Goal: Information Seeking & Learning: Understand process/instructions

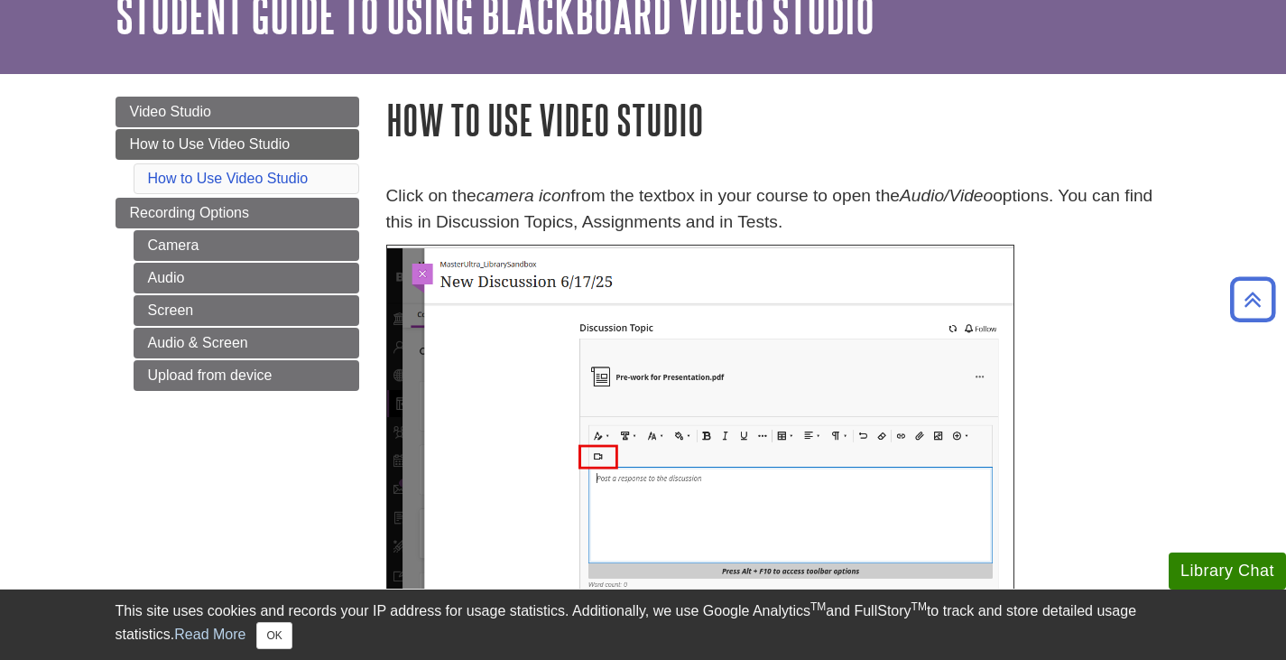
scroll to position [90, 0]
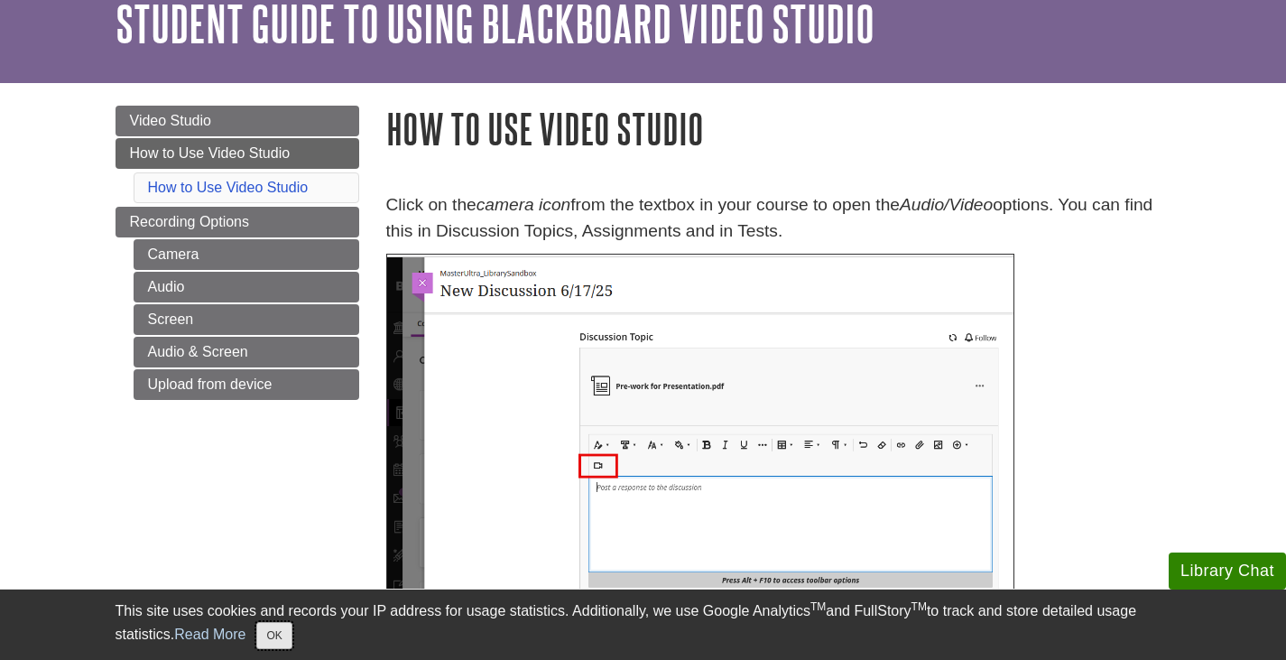
click at [278, 634] on button "OK" at bounding box center [273, 635] width 35 height 27
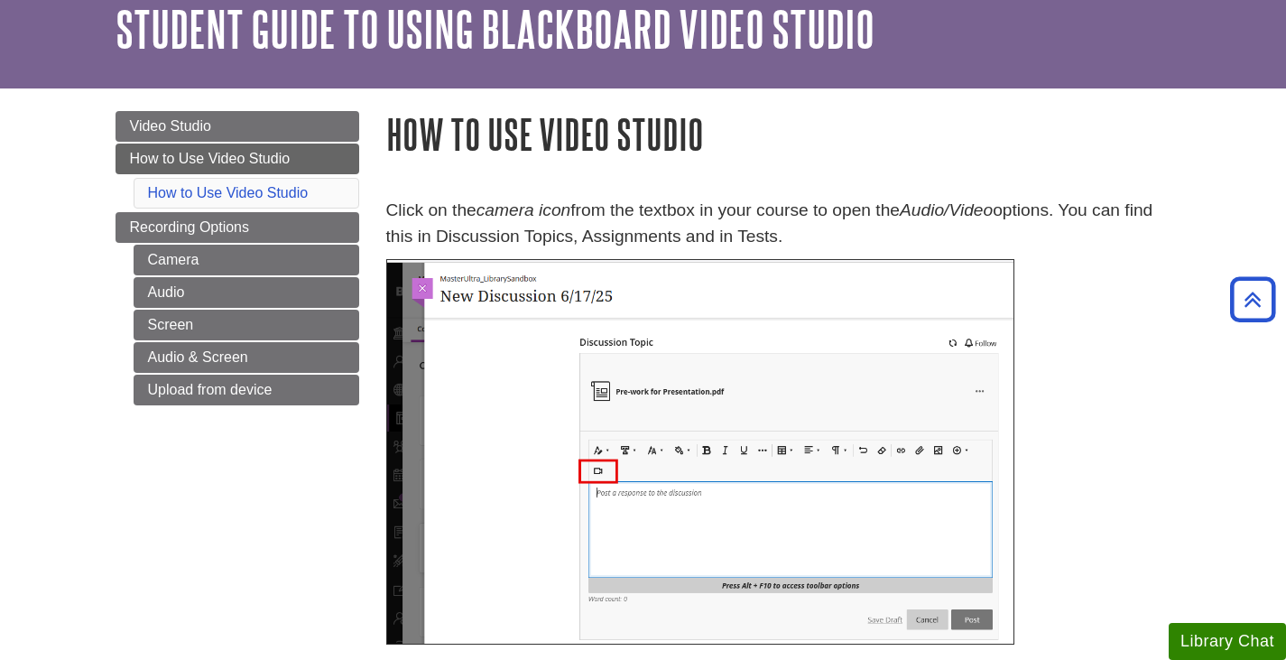
scroll to position [0, 0]
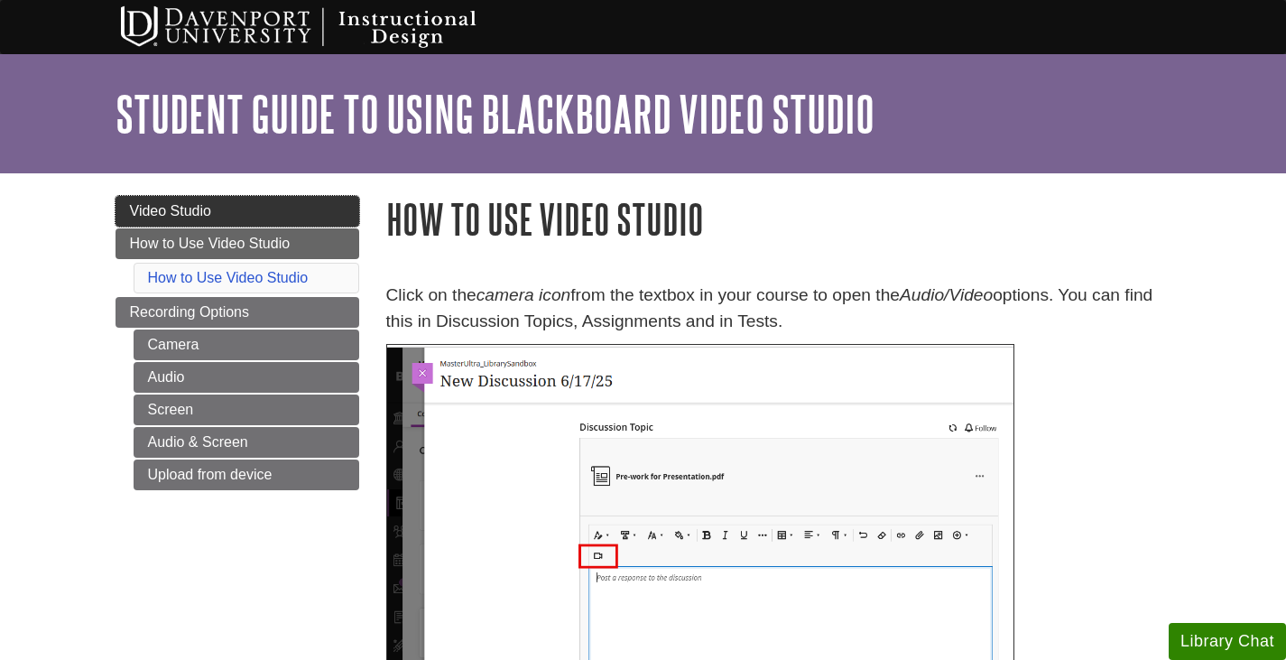
click at [185, 208] on span "Video Studio" at bounding box center [170, 210] width 81 height 15
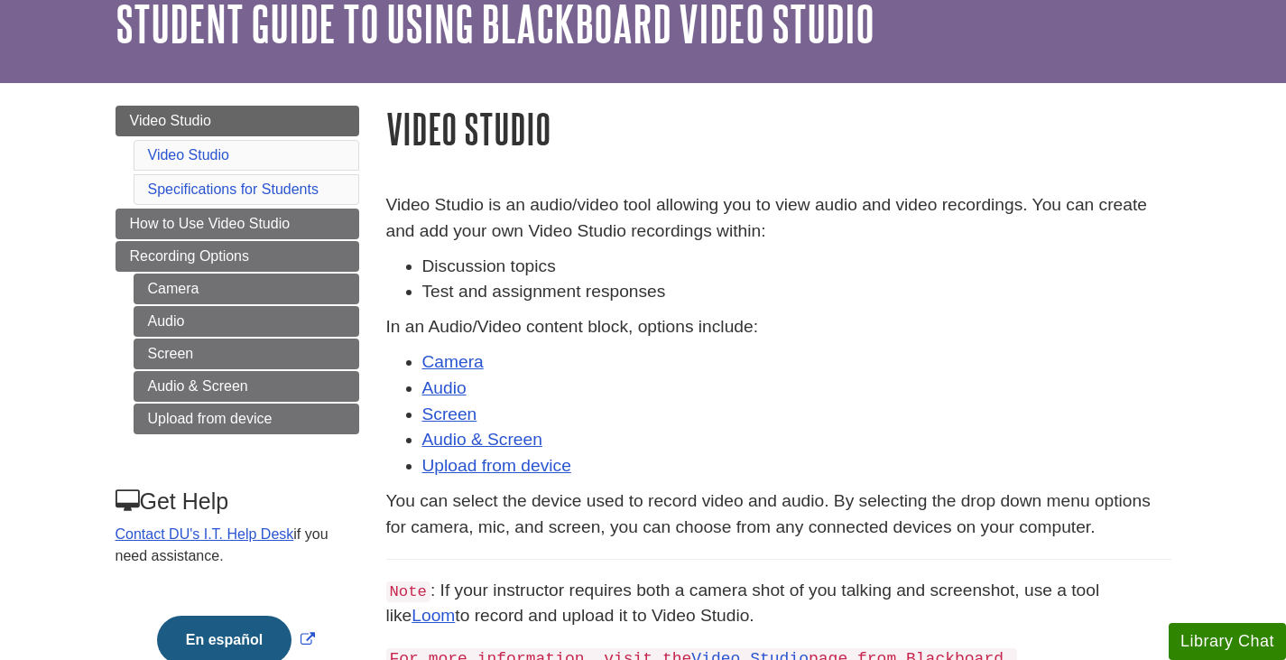
scroll to position [180, 0]
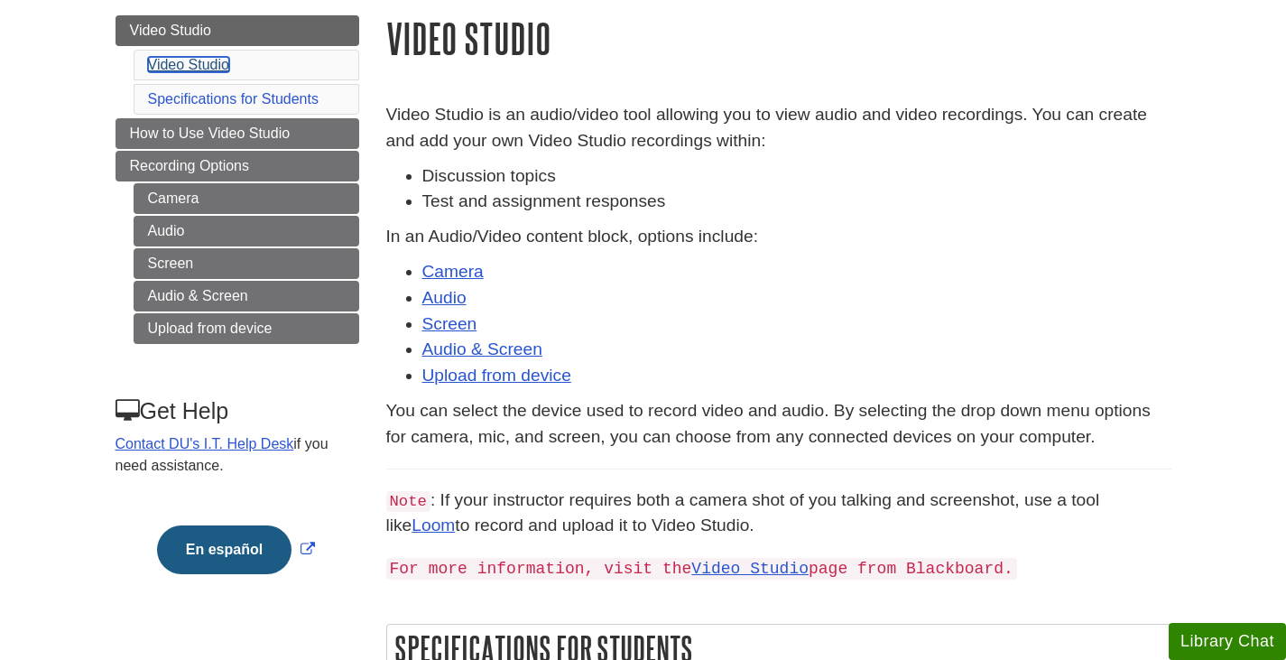
click at [212, 65] on link "Video Studio" at bounding box center [188, 64] width 81 height 15
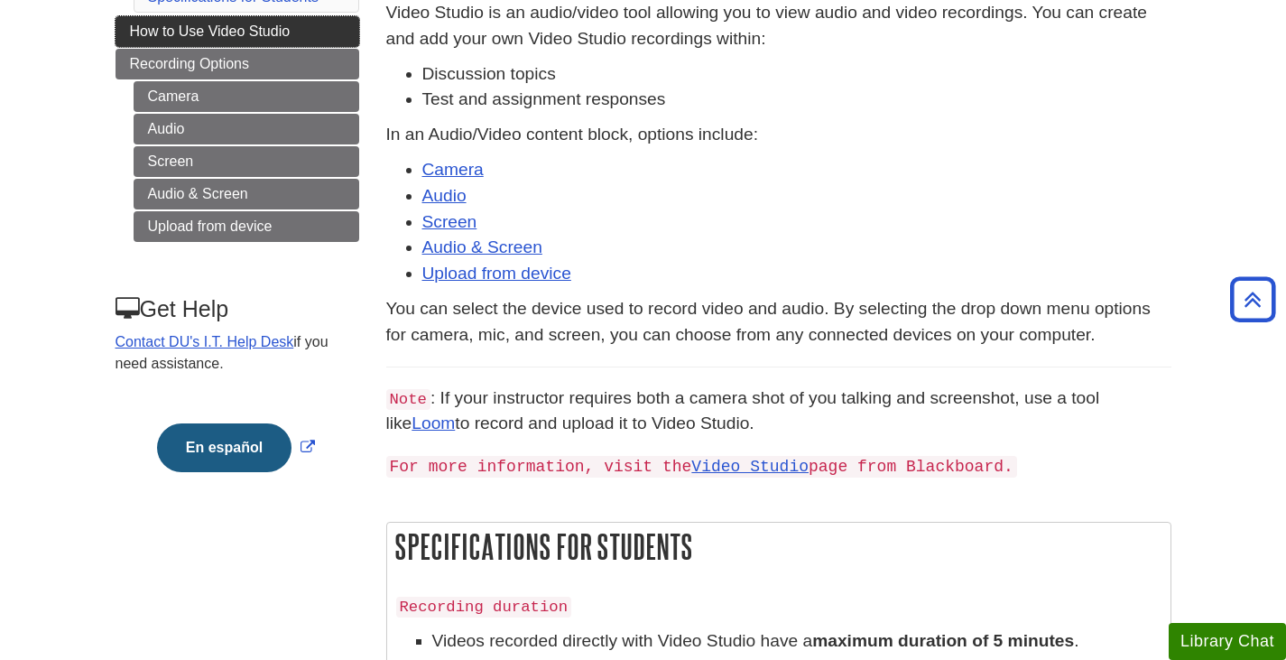
click at [247, 26] on span "How to Use Video Studio" at bounding box center [210, 30] width 161 height 15
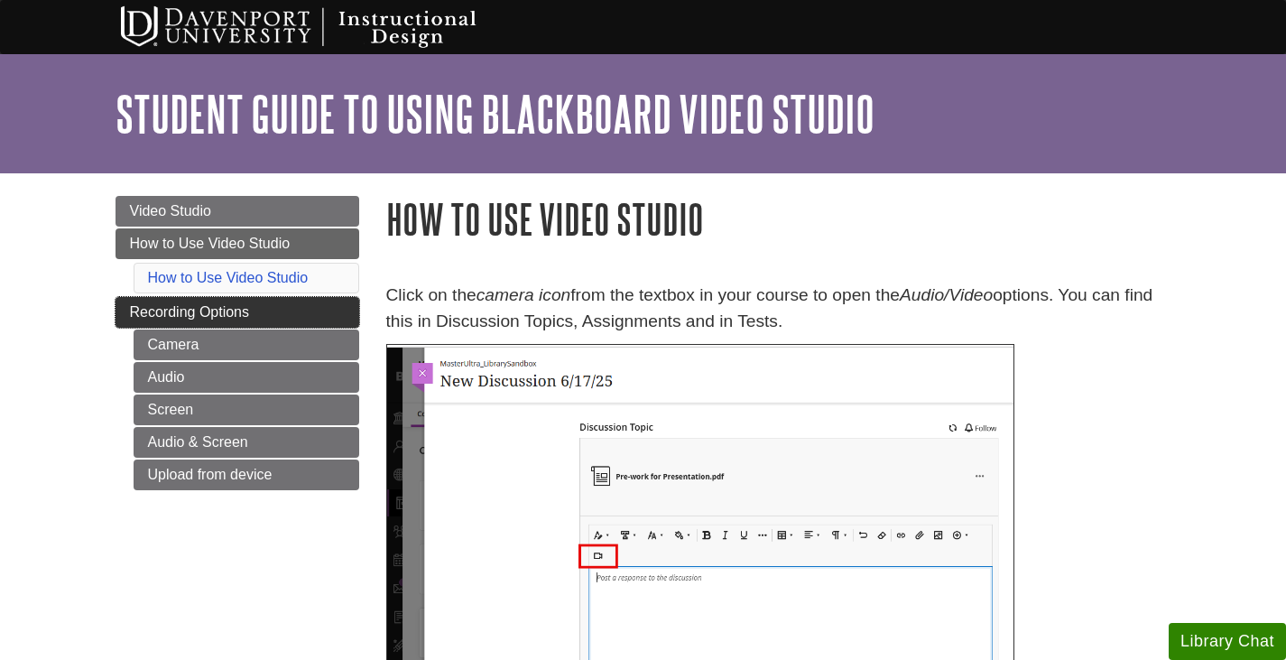
click at [332, 313] on link "Recording Options" at bounding box center [237, 312] width 244 height 31
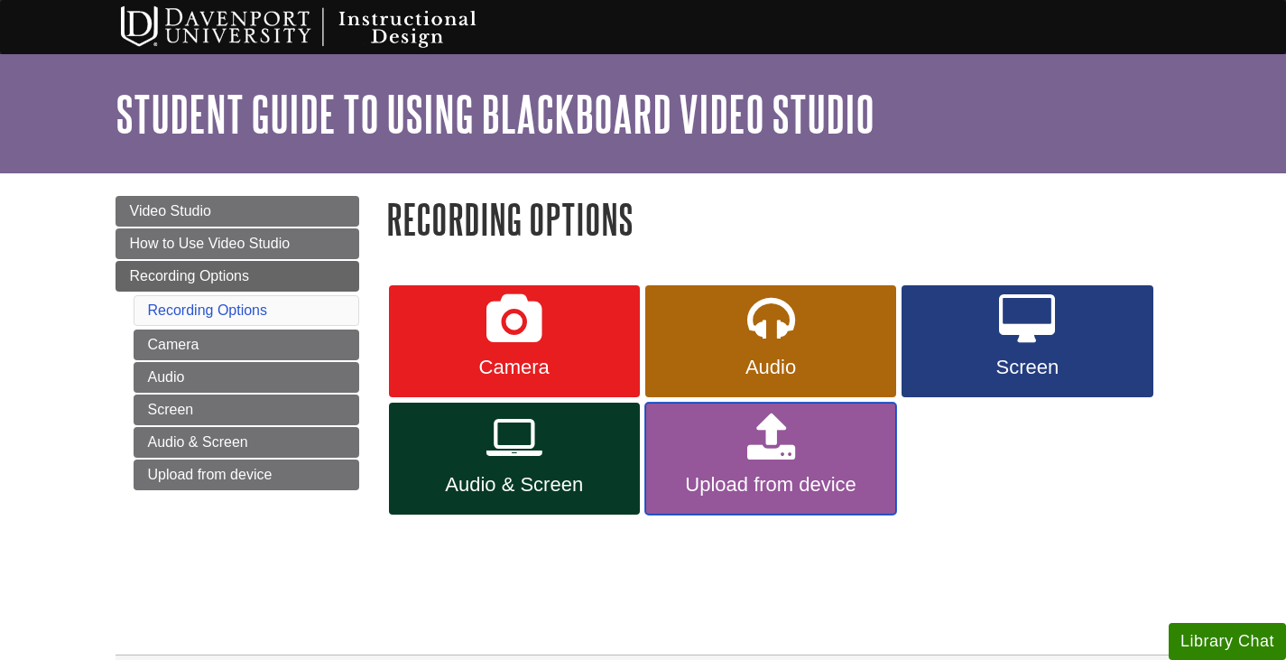
click at [727, 442] on link "Upload from device" at bounding box center [770, 458] width 251 height 112
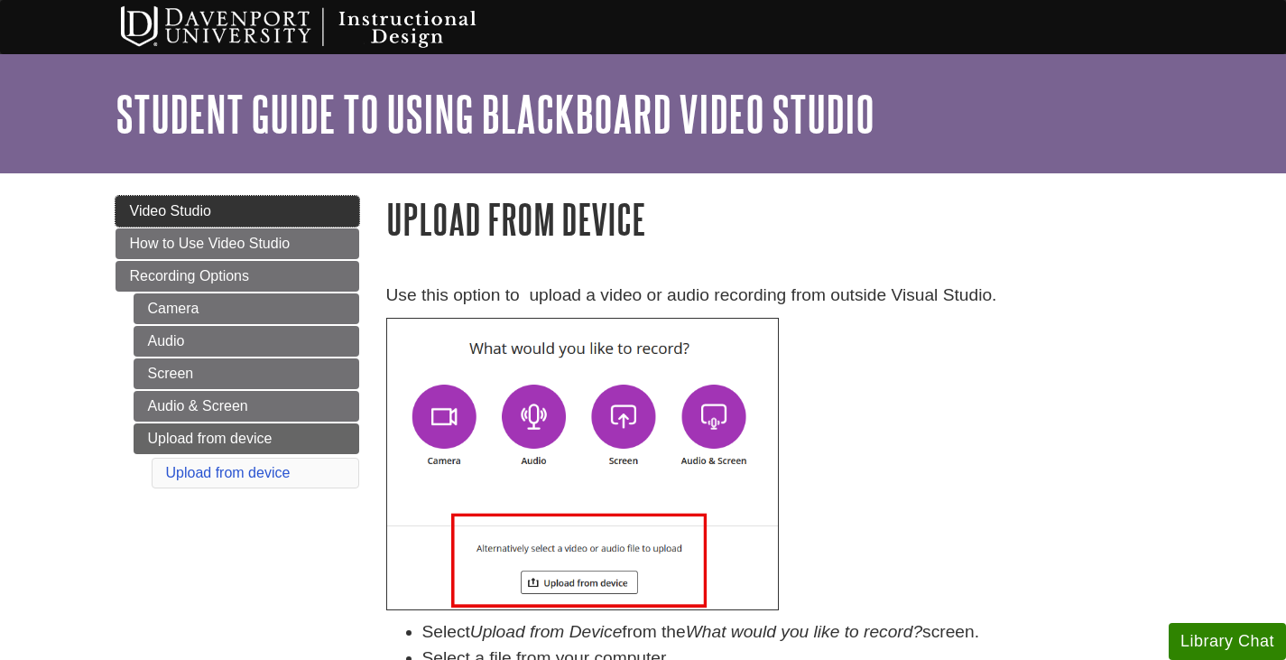
click at [303, 209] on link "Video Studio" at bounding box center [237, 211] width 244 height 31
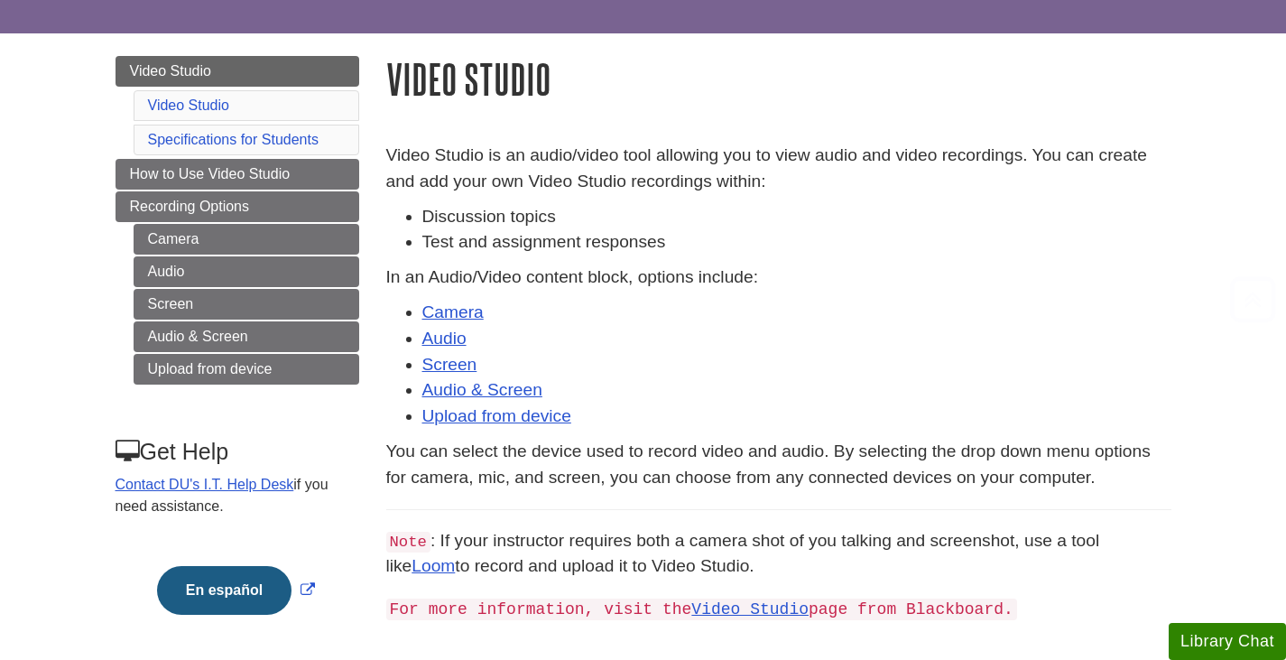
scroll to position [90, 0]
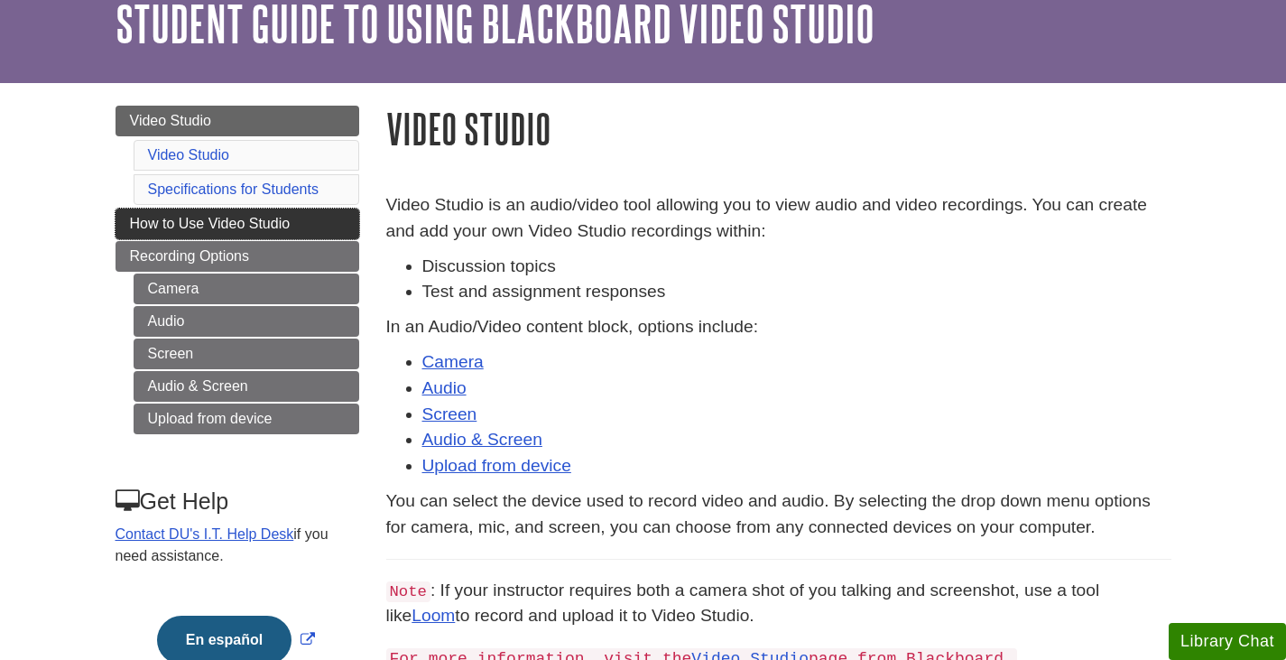
click at [280, 226] on span "How to Use Video Studio" at bounding box center [210, 223] width 161 height 15
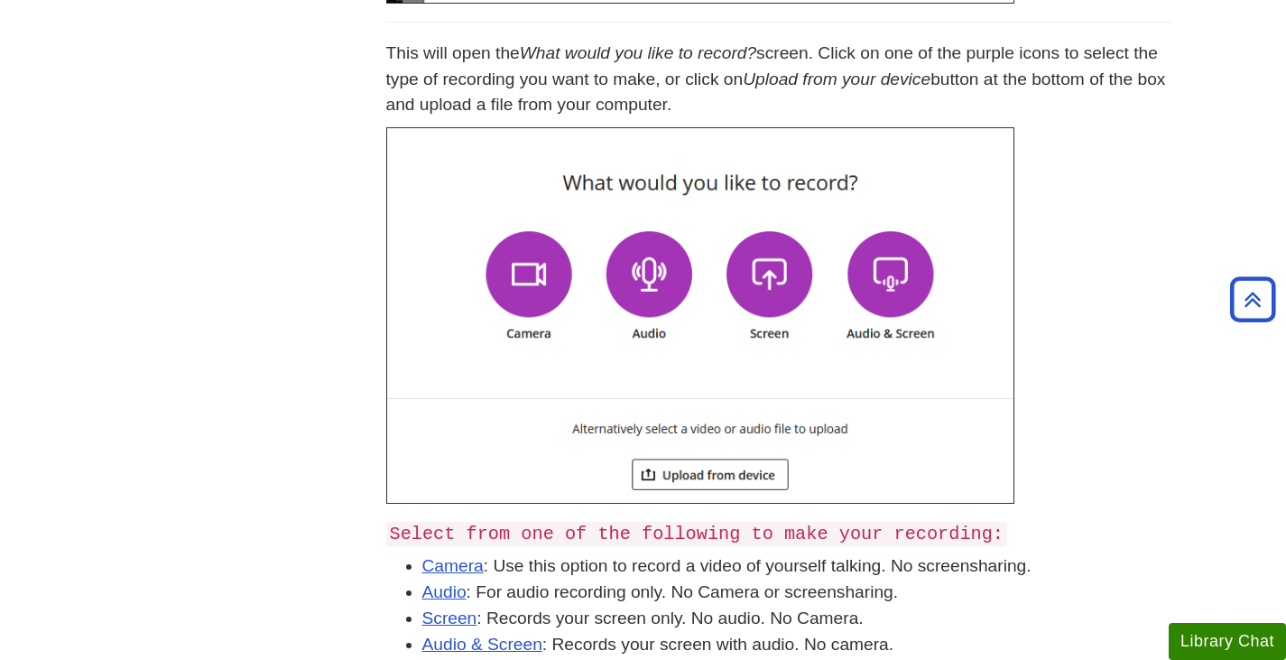
scroll to position [812, 0]
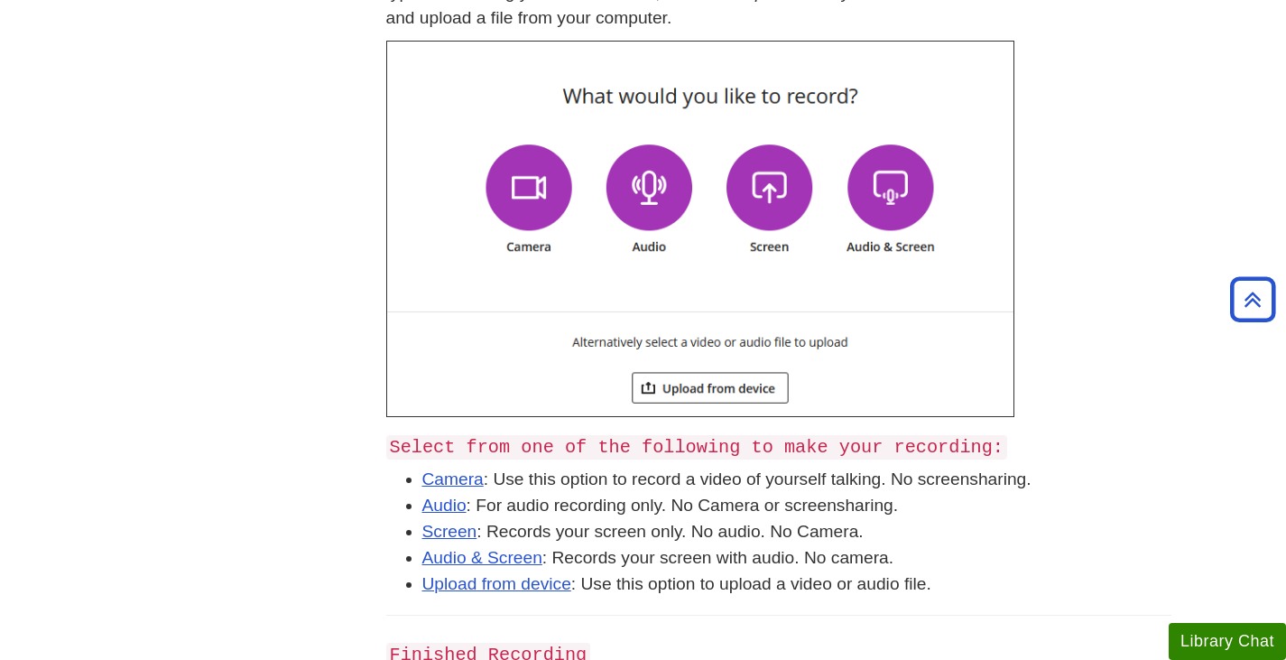
click at [1066, 149] on p at bounding box center [778, 229] width 785 height 376
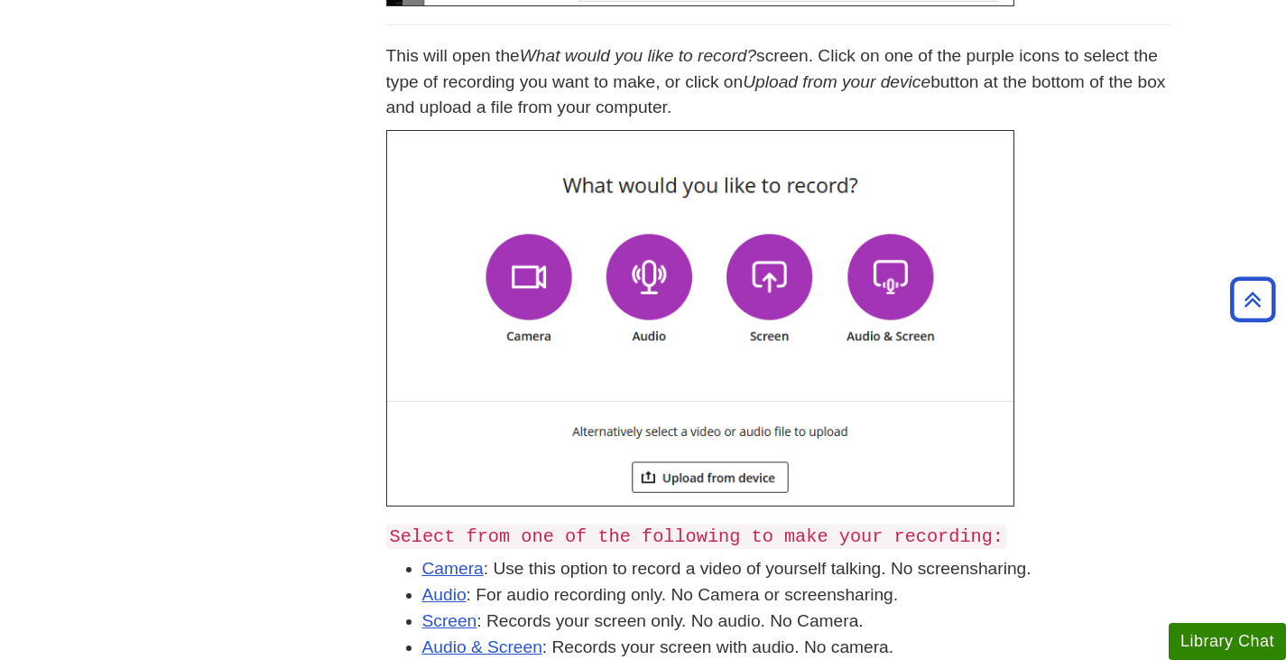
scroll to position [722, 0]
click at [442, 573] on link "Camera" at bounding box center [452, 568] width 61 height 19
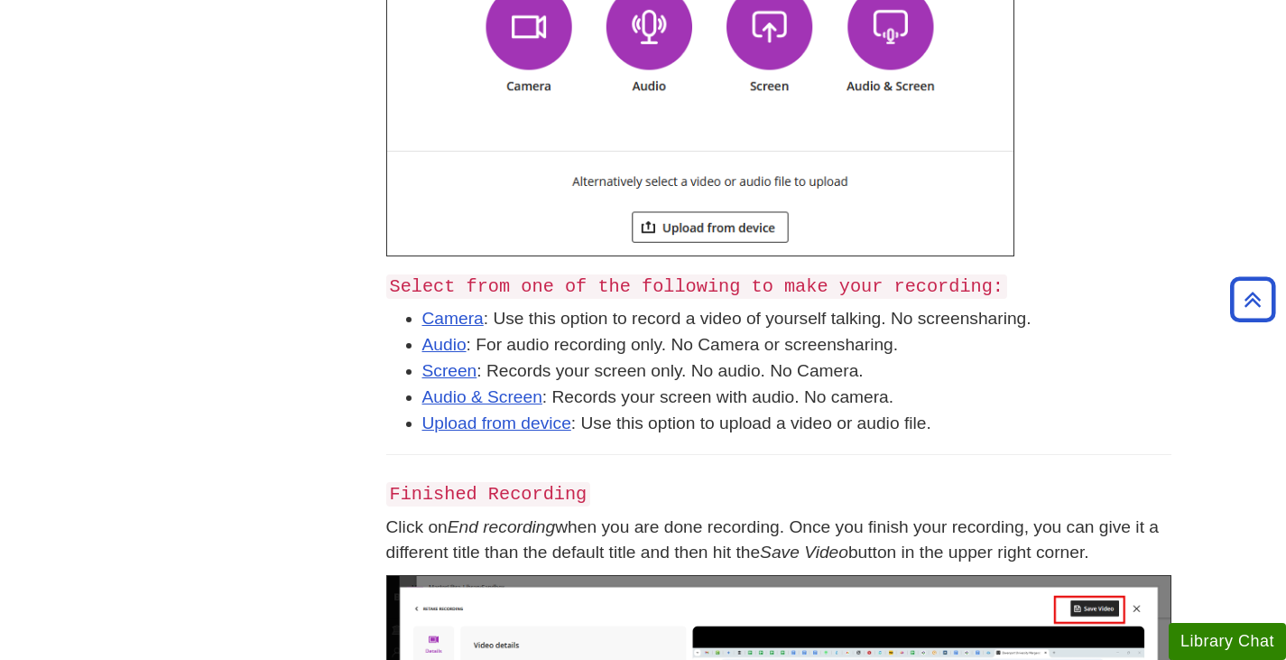
scroll to position [1063, 0]
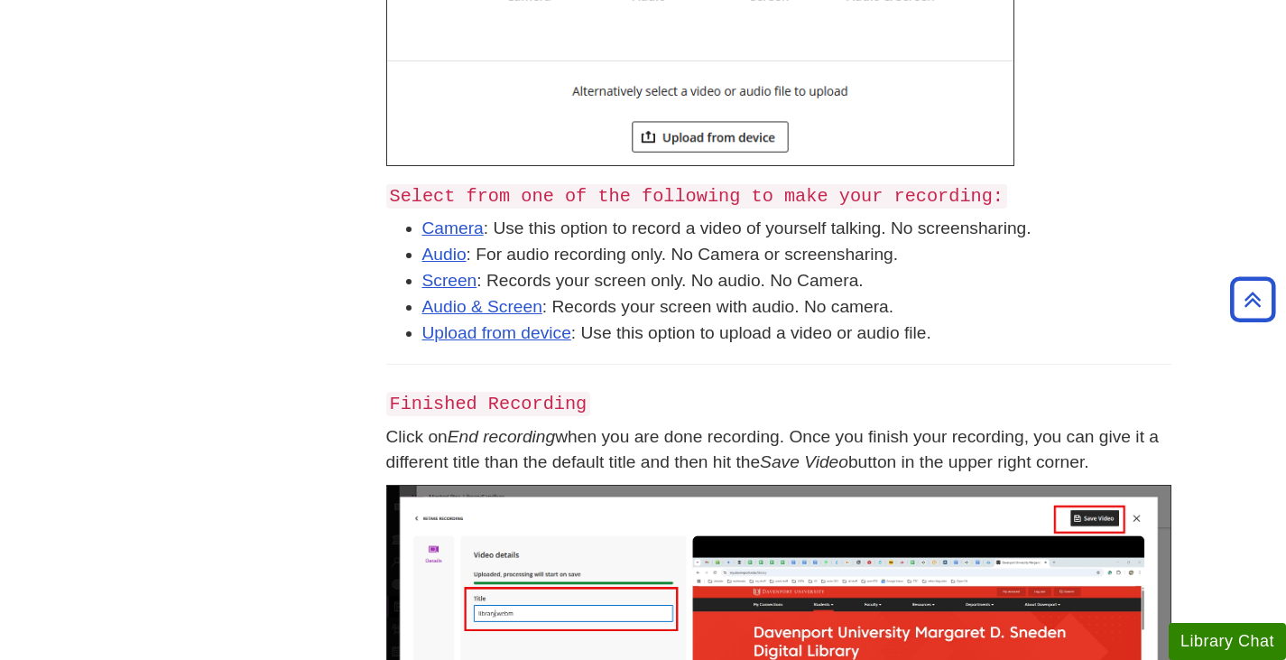
drag, startPoint x: 1089, startPoint y: 205, endPoint x: 1094, endPoint y: 164, distance: 41.0
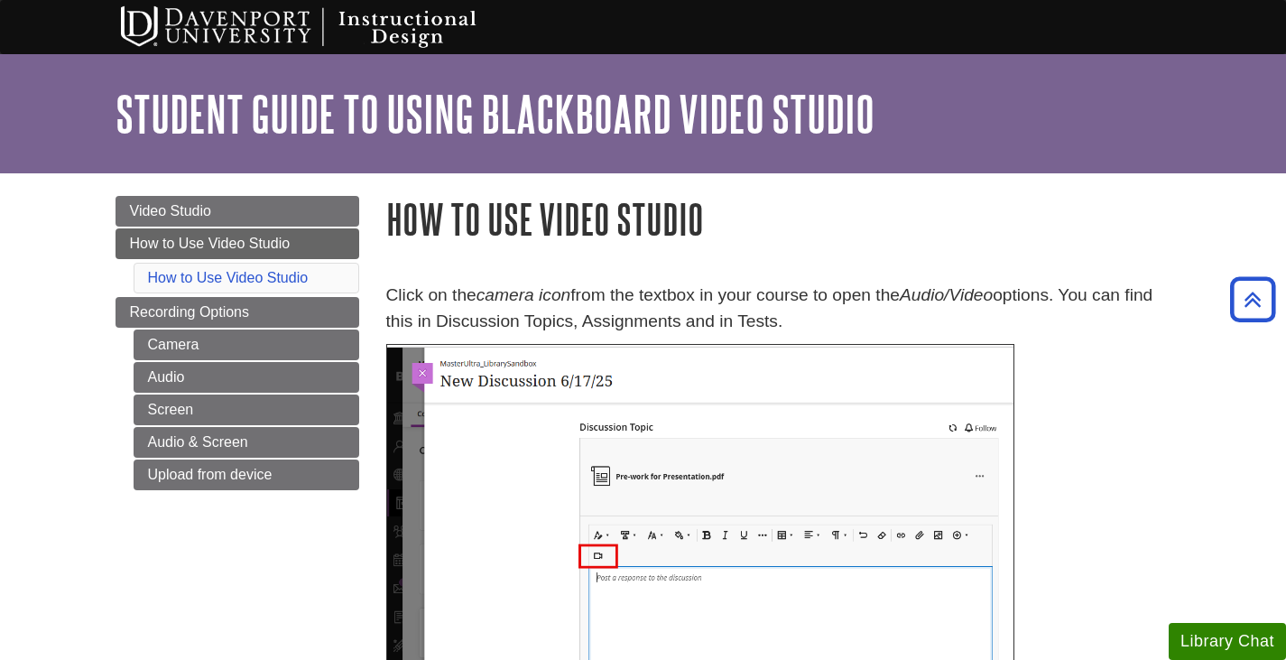
scroll to position [0, 0]
